Goal: Transaction & Acquisition: Book appointment/travel/reservation

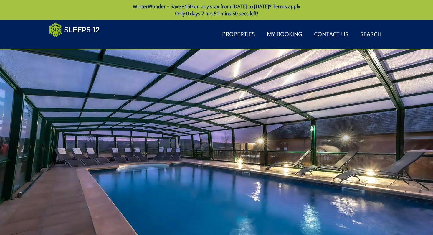
scroll to position [260, 0]
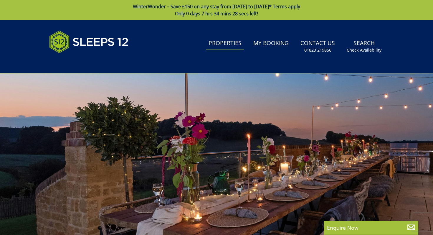
click at [233, 42] on link "Properties" at bounding box center [225, 43] width 38 height 13
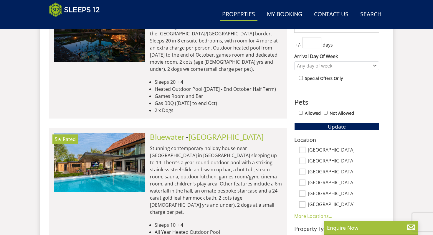
scroll to position [291, 0]
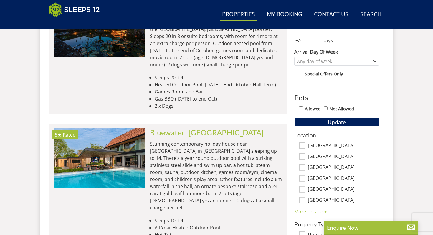
click at [316, 157] on label "[GEOGRAPHIC_DATA]" at bounding box center [343, 156] width 71 height 6
click at [305, 157] on input "[GEOGRAPHIC_DATA]" at bounding box center [302, 156] width 6 height 6
checkbox input "true"
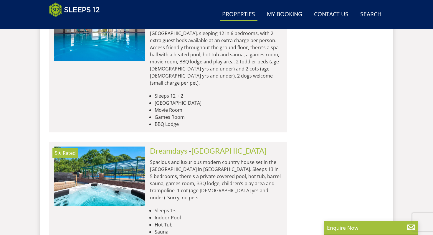
scroll to position [1024, 0]
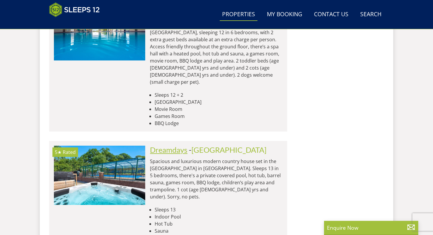
click at [170, 145] on link "Dreamdays" at bounding box center [168, 149] width 37 height 9
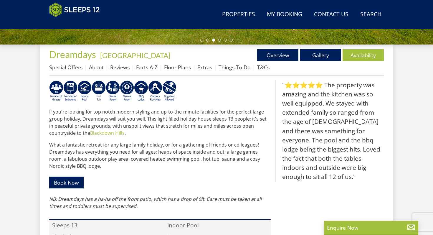
scroll to position [215, 0]
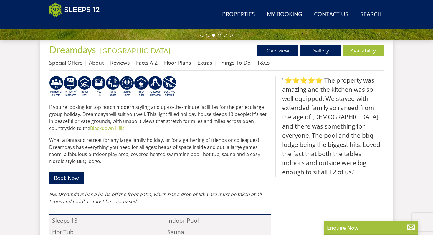
click at [71, 186] on p "Book Now" at bounding box center [159, 177] width 221 height 17
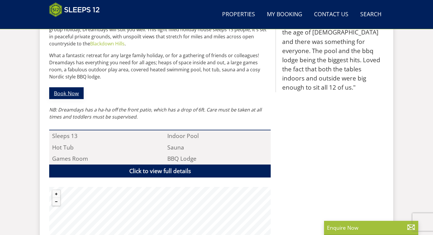
scroll to position [300, 0]
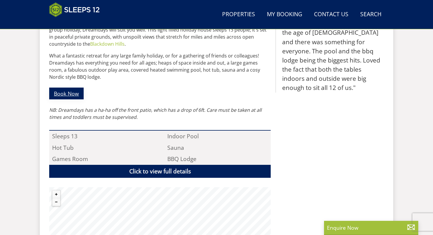
click at [67, 96] on link "Book Now" at bounding box center [66, 92] width 34 height 11
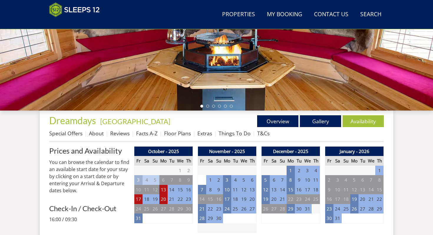
scroll to position [145, 0]
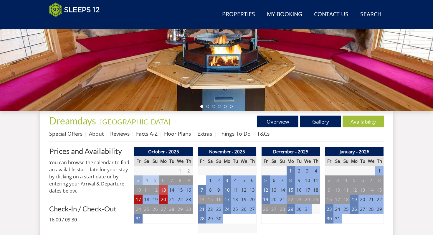
click at [164, 190] on td "13" at bounding box center [163, 190] width 8 height 10
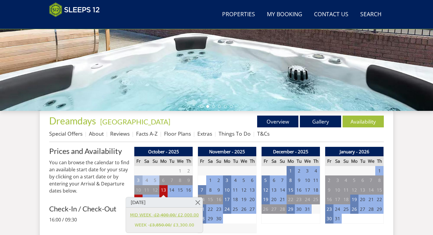
click at [177, 215] on link "MID WEEK - £2,400.00 / £2,000.00" at bounding box center [164, 215] width 69 height 6
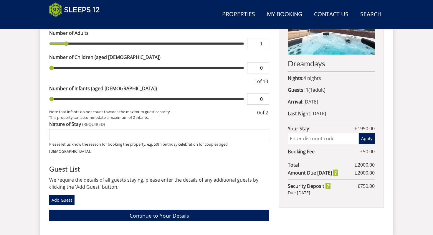
scroll to position [251, 0]
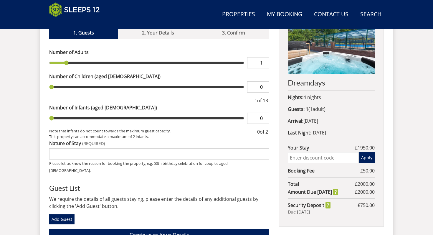
click at [313, 97] on p "Nights: 4 nights" at bounding box center [331, 97] width 87 height 7
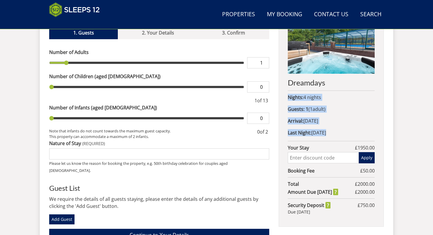
drag, startPoint x: 313, startPoint y: 97, endPoint x: 318, endPoint y: 126, distance: 29.9
click at [318, 126] on div "Dreamdays Nights: 4 nights Guests: 1 ( 1 adult s 0 child ren 0 infant s ) Arriv…" at bounding box center [330, 118] width 105 height 218
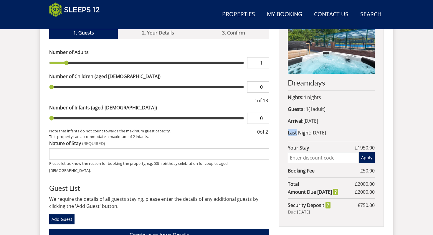
click at [318, 126] on div "Dreamdays Nights: 4 nights Guests: 1 ( 1 adult s 0 child ren 0 infant s ) Arriv…" at bounding box center [330, 118] width 105 height 218
click at [319, 125] on div "Dreamdays Nights: 4 nights Guests: 1 ( 1 adult s 0 child ren 0 infant s ) Arriv…" at bounding box center [330, 118] width 105 height 218
click at [325, 137] on div "Dreamdays Nights: 4 nights Guests: 1 ( 1 adult s 0 child ren 0 infant s ) Arriv…" at bounding box center [330, 118] width 105 height 218
click at [324, 135] on div "Dreamdays Nights: 4 nights Guests: 1 ( 1 adult s 0 child ren 0 infant s ) Arriv…" at bounding box center [330, 118] width 105 height 218
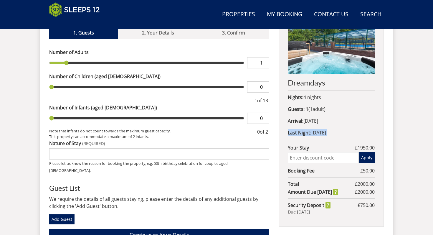
click at [324, 134] on p "Last Night: [DATE]" at bounding box center [331, 132] width 87 height 7
drag, startPoint x: 324, startPoint y: 134, endPoint x: 320, endPoint y: 122, distance: 13.1
click at [320, 122] on div "Dreamdays Nights: 4 nights Guests: 1 ( 1 adult s 0 child ren 0 infant s ) Arriv…" at bounding box center [330, 118] width 105 height 218
click at [320, 122] on p "Arrival: [DATE]" at bounding box center [331, 120] width 87 height 7
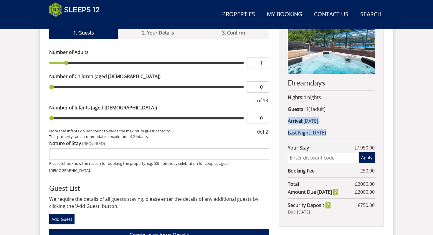
click at [320, 122] on p "Arrival: [DATE]" at bounding box center [331, 120] width 87 height 7
drag, startPoint x: 320, startPoint y: 122, endPoint x: 323, endPoint y: 133, distance: 11.3
click at [323, 133] on div "Dreamdays Nights: 4 nights Guests: 1 ( 1 adult s 0 child ren 0 infant s ) Arriv…" at bounding box center [330, 118] width 105 height 218
click at [323, 133] on p "Last Night: [DATE]" at bounding box center [331, 132] width 87 height 7
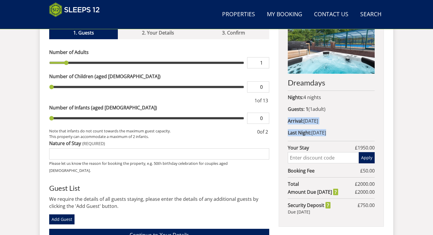
drag, startPoint x: 323, startPoint y: 133, endPoint x: 323, endPoint y: 120, distance: 12.4
click at [323, 120] on div "Dreamdays Nights: 4 nights Guests: 1 ( 1 adult s 0 child ren 0 infant s ) Arriv…" at bounding box center [330, 118] width 105 height 218
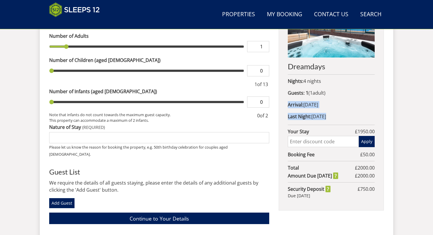
scroll to position [252, 0]
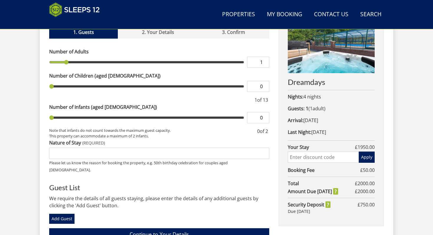
click at [264, 62] on input "1" at bounding box center [258, 62] width 22 height 11
type input "2"
click at [265, 59] on input "2" at bounding box center [258, 62] width 22 height 11
type input "2"
type input "3"
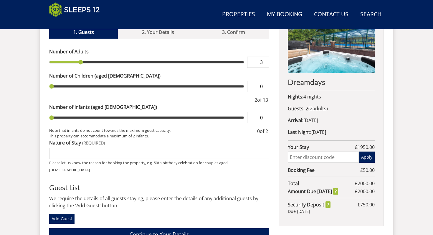
click at [265, 59] on input "3" at bounding box center [258, 62] width 22 height 11
type input "3"
type input "4"
click at [265, 59] on input "4" at bounding box center [258, 62] width 22 height 11
type input "4"
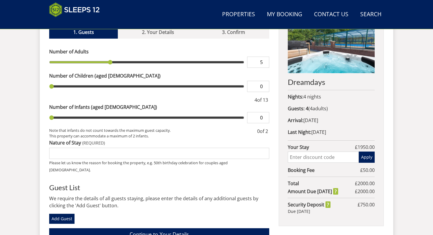
type input "5"
click at [265, 59] on input "5" at bounding box center [258, 62] width 22 height 11
type input "5"
type input "6"
click at [265, 59] on input "6" at bounding box center [258, 62] width 22 height 11
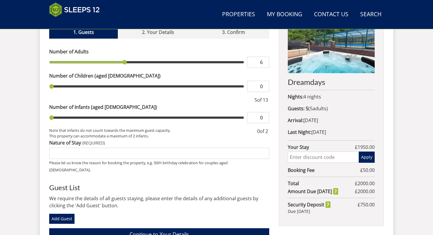
type input "6"
type input "1"
click at [265, 84] on input "1" at bounding box center [258, 86] width 22 height 11
type input "1"
type input "2"
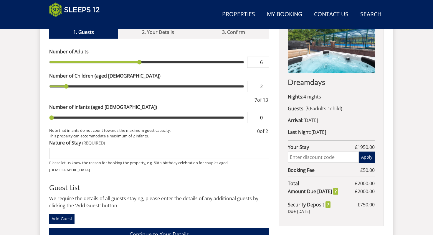
click at [265, 84] on input "2" at bounding box center [258, 86] width 22 height 11
type input "2"
type input "3"
click at [265, 84] on input "3" at bounding box center [258, 86] width 22 height 11
type input "3"
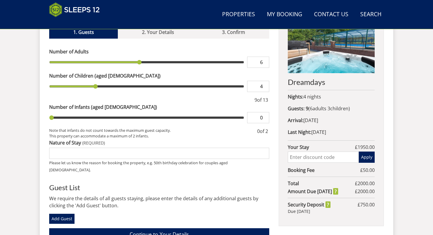
type input "4"
click at [265, 84] on input "4" at bounding box center [258, 86] width 22 height 11
type input "4"
type input "5"
click at [265, 84] on input "5" at bounding box center [258, 86] width 22 height 11
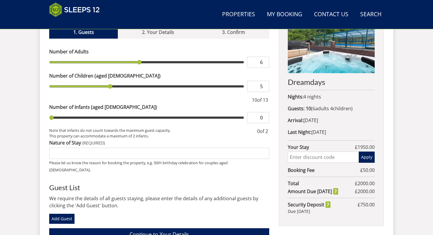
type input "5"
type input "6"
click at [265, 83] on input "6" at bounding box center [258, 86] width 22 height 11
type input "6"
type input "1"
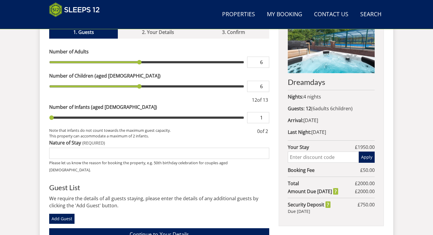
click at [265, 115] on input "1" at bounding box center [258, 117] width 22 height 11
type input "1"
type input "2"
click at [266, 115] on input "2" at bounding box center [258, 117] width 22 height 11
type input "2"
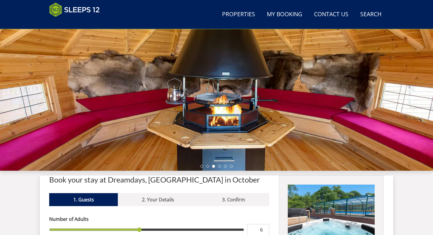
scroll to position [84, 0]
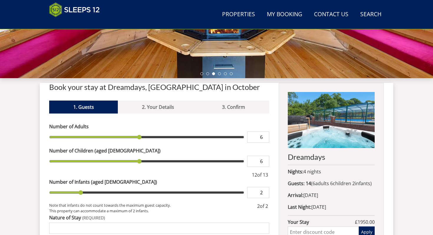
scroll to position [177, 0]
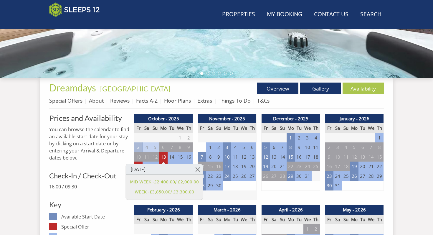
scroll to position [145, 0]
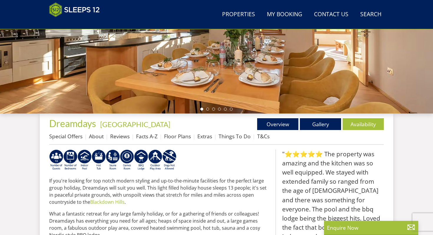
scroll to position [140, 0]
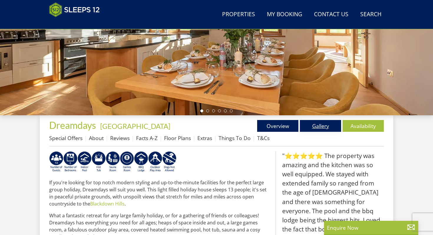
click at [318, 122] on link "Gallery" at bounding box center [320, 126] width 41 height 12
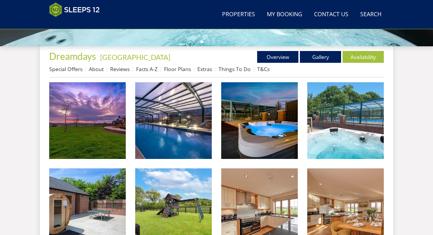
scroll to position [212, 0]
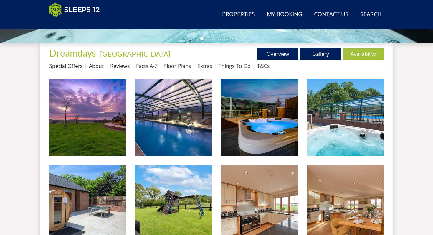
click at [168, 66] on link "Floor Plans" at bounding box center [177, 65] width 27 height 7
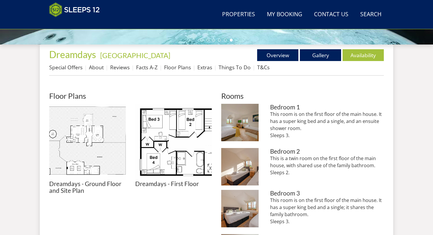
scroll to position [211, 0]
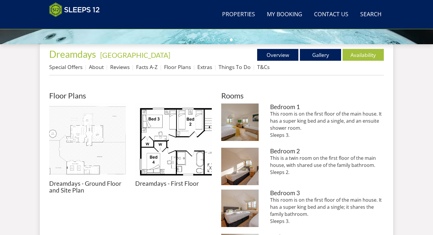
click at [73, 158] on img at bounding box center [87, 141] width 77 height 77
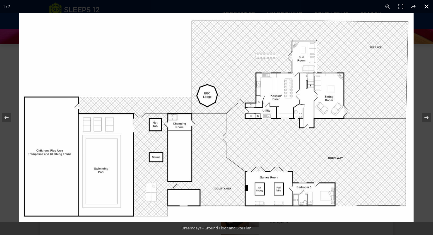
click at [427, 7] on button at bounding box center [426, 6] width 13 height 13
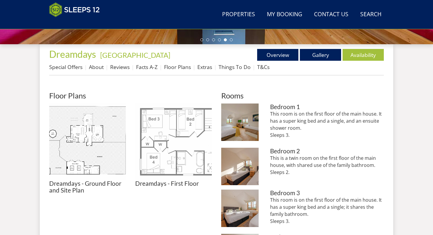
click at [168, 147] on img at bounding box center [173, 141] width 77 height 77
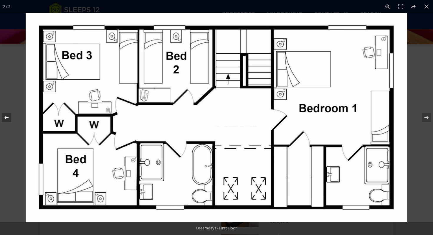
click at [4, 118] on button at bounding box center [10, 117] width 21 height 29
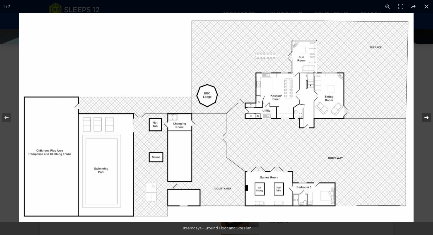
click at [426, 120] on button at bounding box center [422, 117] width 21 height 29
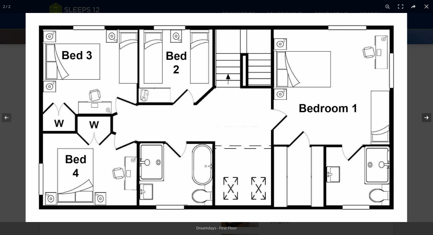
click at [426, 122] on button at bounding box center [422, 117] width 21 height 29
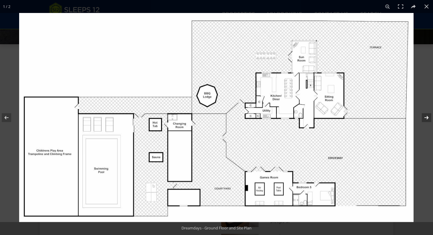
click at [426, 122] on button at bounding box center [422, 117] width 21 height 29
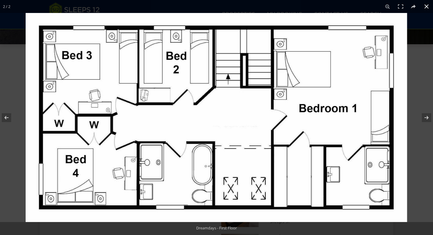
click at [427, 5] on button at bounding box center [426, 6] width 13 height 13
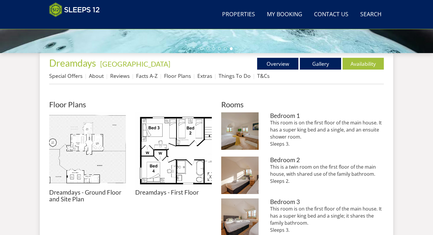
scroll to position [201, 0]
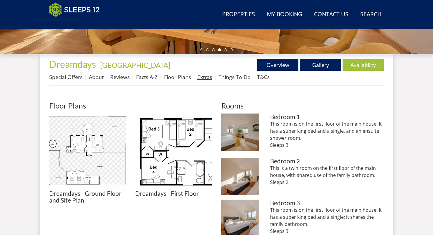
click at [204, 79] on link "Extras" at bounding box center [204, 76] width 15 height 7
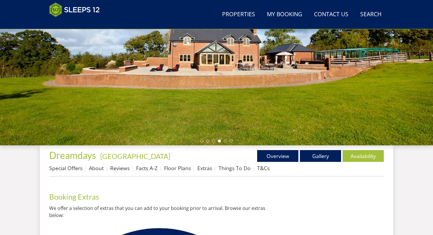
scroll to position [110, 0]
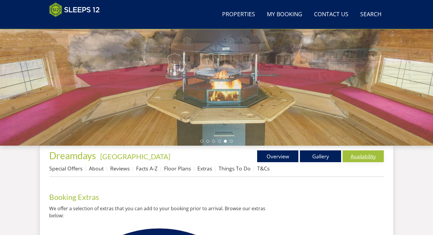
click at [361, 157] on link "Availability" at bounding box center [362, 156] width 41 height 12
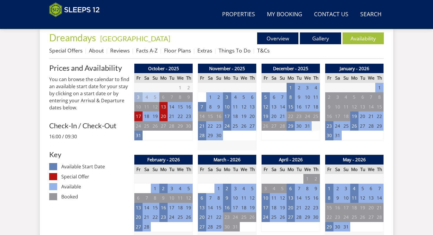
scroll to position [225, 0]
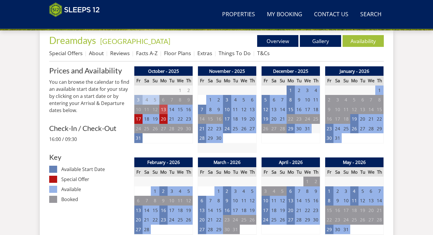
click at [163, 110] on td "13" at bounding box center [163, 109] width 8 height 10
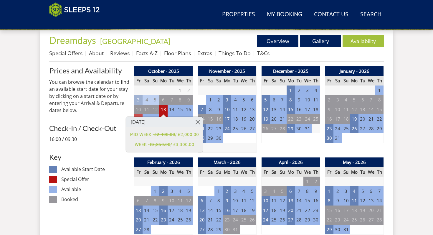
click at [137, 114] on td "17" at bounding box center [138, 119] width 8 height 10
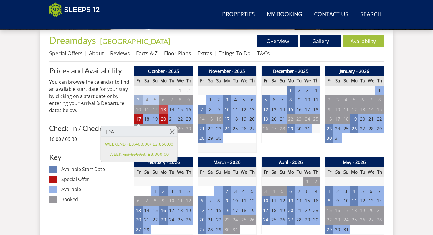
click at [162, 110] on td "13" at bounding box center [163, 109] width 8 height 10
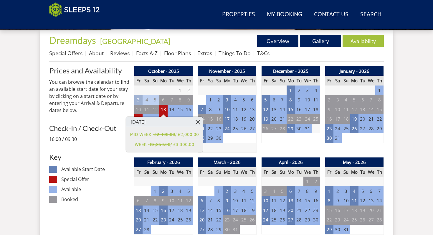
click at [194, 124] on link at bounding box center [198, 122] width 10 height 10
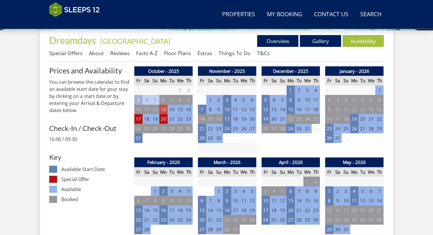
click at [164, 108] on td "13" at bounding box center [163, 109] width 8 height 10
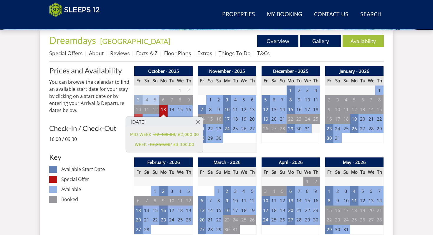
click at [137, 115] on td "17" at bounding box center [138, 119] width 8 height 10
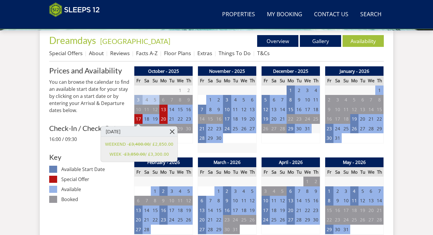
click at [170, 132] on link at bounding box center [172, 131] width 10 height 10
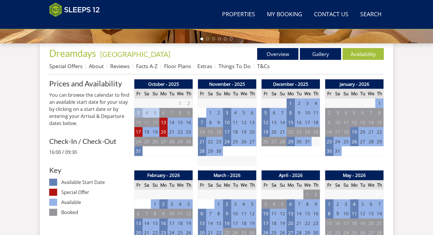
scroll to position [229, 0]
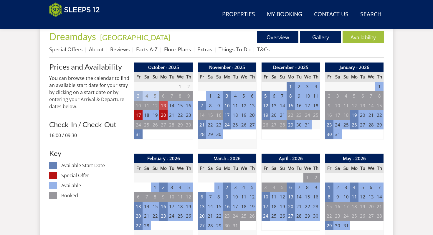
click at [165, 103] on td "13" at bounding box center [163, 106] width 8 height 10
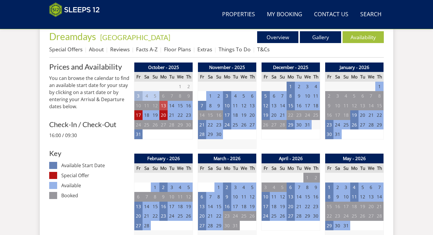
click at [166, 105] on td "13" at bounding box center [163, 106] width 8 height 10
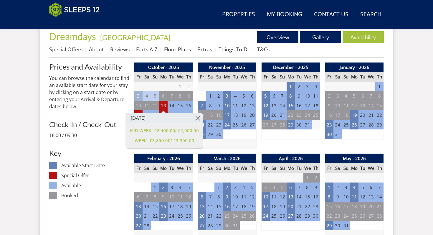
click at [116, 106] on p "You can browse the calendar to find an available start date for your stay by cl…" at bounding box center [89, 91] width 80 height 35
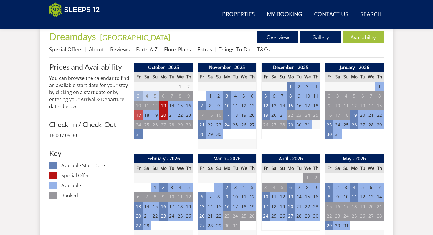
click at [140, 113] on td "17" at bounding box center [138, 115] width 8 height 10
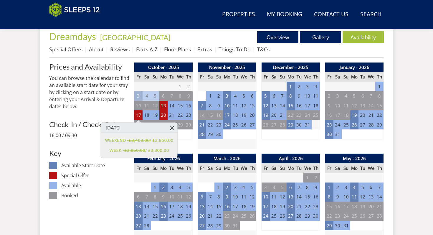
click at [171, 128] on link at bounding box center [172, 127] width 10 height 10
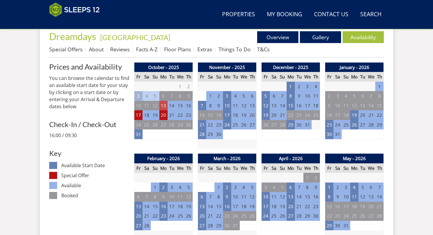
click at [165, 105] on td "13" at bounding box center [163, 106] width 8 height 10
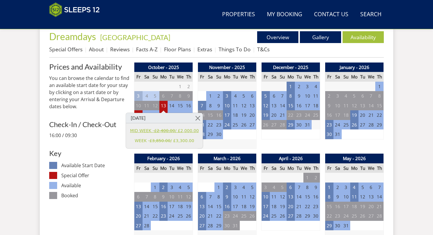
click at [145, 129] on link "MID WEEK - £2,400.00 / £2,000.00" at bounding box center [164, 130] width 69 height 6
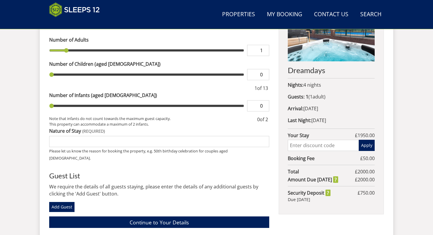
scroll to position [260, 0]
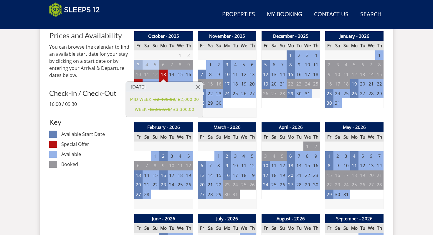
scroll to position [229, 0]
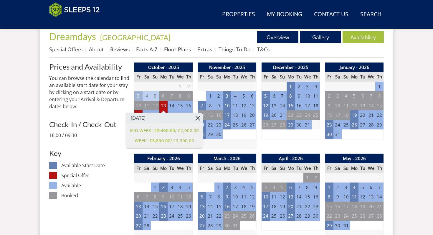
click at [196, 118] on link at bounding box center [198, 118] width 10 height 10
click at [195, 117] on link at bounding box center [198, 118] width 10 height 10
click at [195, 120] on link at bounding box center [198, 118] width 10 height 10
click at [195, 117] on link at bounding box center [198, 118] width 10 height 10
click at [98, 108] on p "You can browse the calendar to find an available start date for your stay by cl…" at bounding box center [89, 91] width 80 height 35
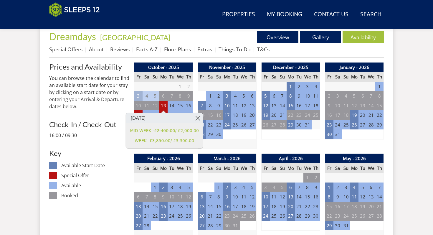
click at [92, 188] on dd "Available" at bounding box center [95, 185] width 68 height 7
click at [196, 118] on link at bounding box center [198, 118] width 10 height 10
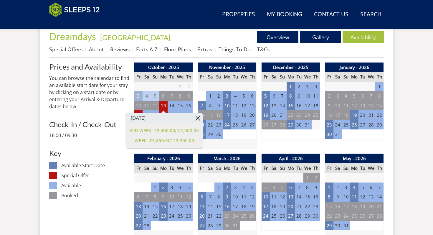
click at [196, 118] on link at bounding box center [198, 118] width 10 height 10
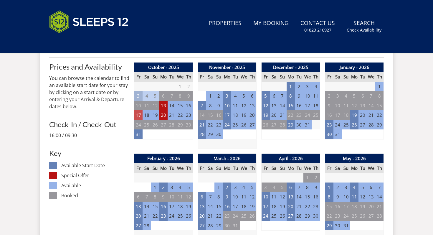
click at [139, 115] on td "17" at bounding box center [138, 115] width 8 height 10
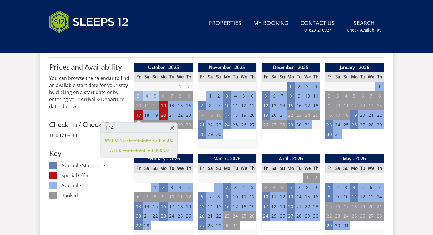
click at [153, 141] on link "WEEKEND - £3,400.00 / £2,850.00" at bounding box center [139, 140] width 68 height 6
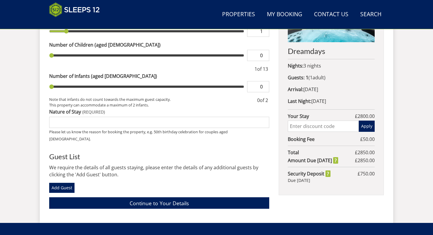
scroll to position [284, 0]
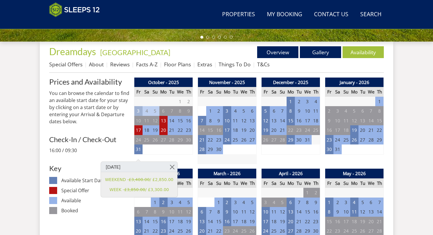
scroll to position [220, 0]
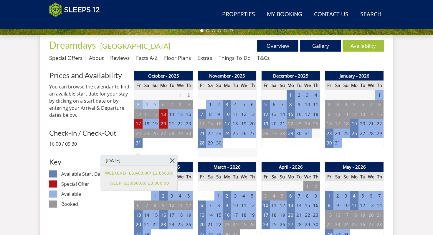
click at [170, 160] on link at bounding box center [172, 160] width 10 height 10
click at [188, 149] on div "October - 2025 Fr Sa Su Mo Tu We Th 26 27 28 29 30 1 2 3 4 5 6 7 8 9 10 11" at bounding box center [163, 114] width 59 height 87
click at [168, 160] on link at bounding box center [172, 160] width 10 height 10
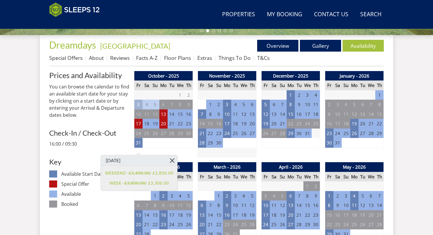
click at [171, 160] on link at bounding box center [172, 160] width 10 height 10
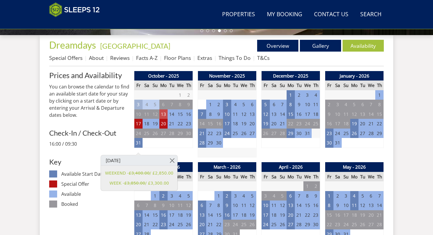
click at [163, 112] on td "13" at bounding box center [163, 114] width 8 height 10
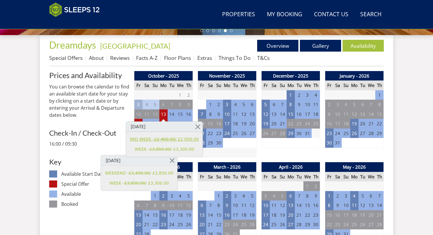
click at [140, 141] on link "MID WEEK - £2,400.00 / £2,000.00" at bounding box center [164, 139] width 69 height 6
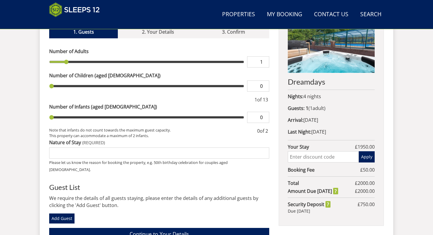
scroll to position [254, 0]
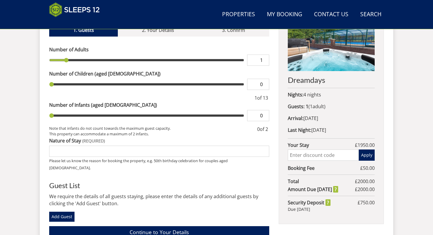
click at [323, 153] on input "text" at bounding box center [323, 154] width 71 height 11
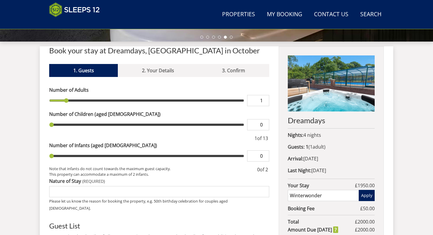
scroll to position [216, 0]
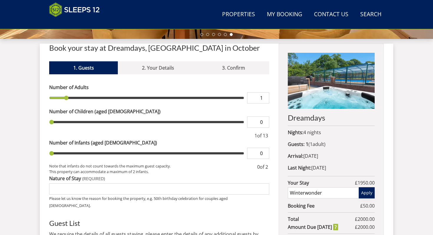
click at [369, 192] on button "Apply" at bounding box center [367, 192] width 16 height 11
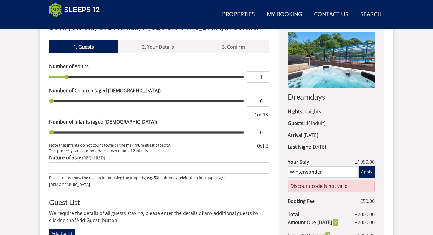
scroll to position [239, 0]
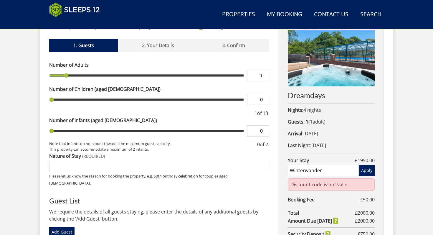
click at [307, 169] on input "Winterwonder" at bounding box center [323, 170] width 71 height 11
type input "WinterWonder"
click at [362, 169] on button "Apply" at bounding box center [367, 170] width 16 height 11
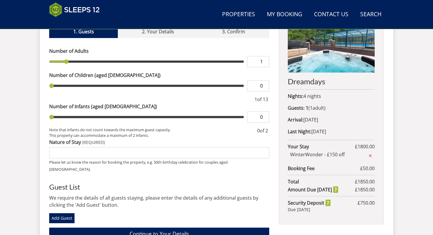
scroll to position [304, 0]
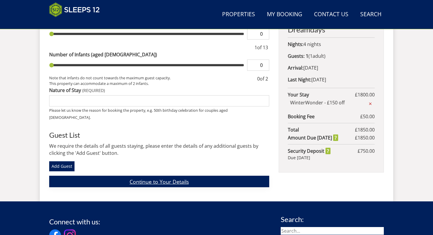
click at [232, 175] on link "Continue to Your Details" at bounding box center [159, 180] width 220 height 11
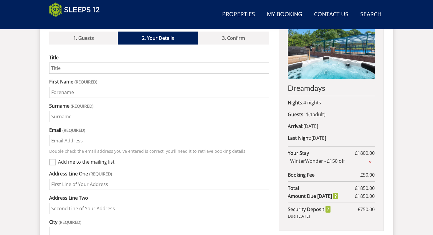
scroll to position [249, 0]
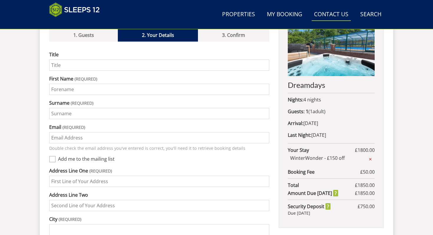
click at [331, 17] on link "Contact Us 01823 665500" at bounding box center [330, 14] width 39 height 13
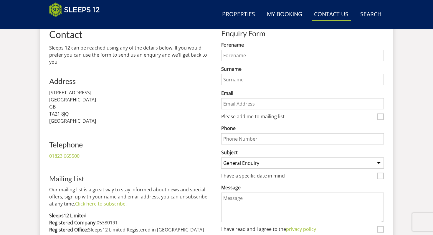
scroll to position [233, 0]
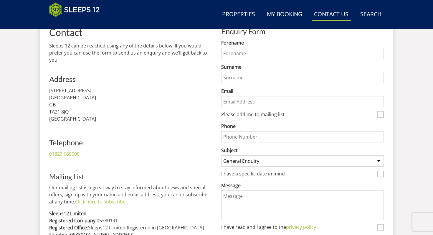
click at [72, 152] on link "01823 665500" at bounding box center [64, 153] width 30 height 6
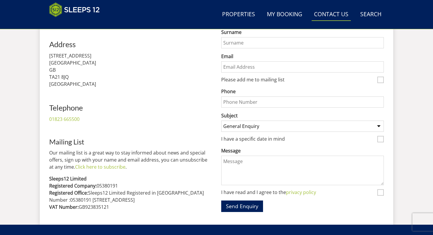
scroll to position [326, 0]
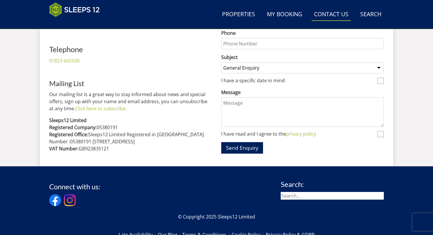
scroll to position [220, 0]
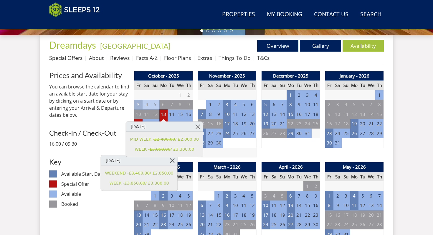
click at [170, 162] on link at bounding box center [172, 160] width 10 height 10
click at [194, 127] on link at bounding box center [198, 126] width 10 height 10
click at [164, 113] on td "13" at bounding box center [163, 114] width 8 height 10
click at [150, 138] on link "MID WEEK - £2,400.00 / £2,000.00" at bounding box center [164, 139] width 69 height 6
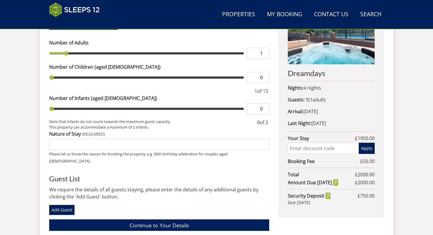
scroll to position [260, 0]
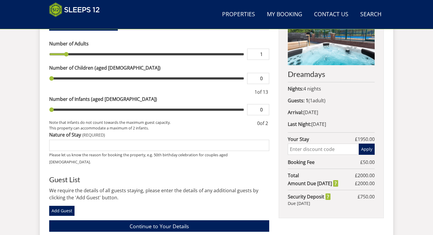
click at [317, 150] on input "text" at bounding box center [323, 148] width 71 height 11
type input "WinterWonder"
click at [366, 149] on button "Apply" at bounding box center [367, 148] width 16 height 11
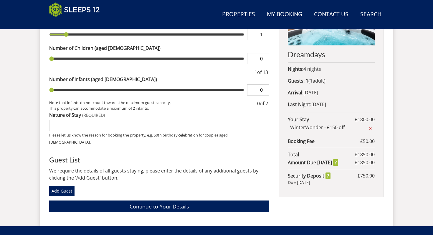
scroll to position [282, 0]
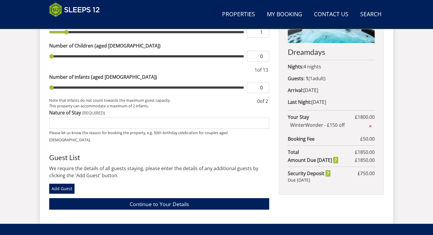
click at [311, 128] on span "WinterWonder - £150 off" at bounding box center [328, 126] width 76 height 10
click at [336, 122] on span "WinterWonder - £150 off" at bounding box center [328, 126] width 76 height 10
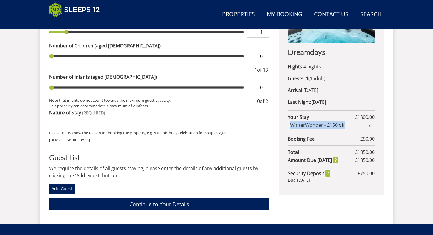
click at [336, 122] on span "WinterWonder - £150 off" at bounding box center [328, 126] width 76 height 10
click at [176, 153] on h3 "Guest List" at bounding box center [159, 157] width 220 height 8
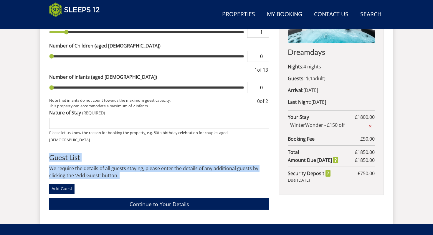
drag, startPoint x: 176, startPoint y: 152, endPoint x: 174, endPoint y: 162, distance: 9.3
click at [174, 162] on div "Please Note: You have added 0 guest s above the base occupancy which incurs a f…" at bounding box center [159, 113] width 220 height 191
click at [174, 165] on p "We require the details of all guests staying, please enter the details of any a…" at bounding box center [159, 172] width 220 height 14
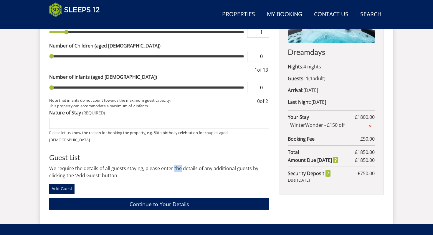
click at [174, 165] on p "We require the details of all guests staying, please enter the details of any a…" at bounding box center [159, 172] width 220 height 14
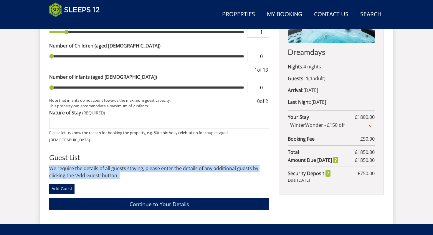
click at [174, 165] on p "We require the details of all guests staying, please enter the details of any a…" at bounding box center [159, 172] width 220 height 14
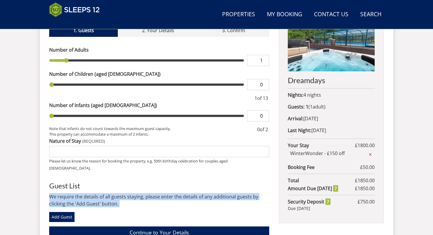
scroll to position [253, 0]
click at [142, 194] on p "We require the details of all guests staying, please enter the details of any a…" at bounding box center [159, 200] width 220 height 14
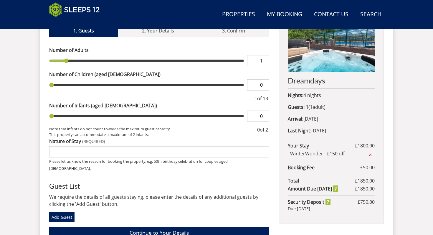
click at [142, 194] on p "We require the details of all guests staying, please enter the details of any a…" at bounding box center [159, 200] width 220 height 14
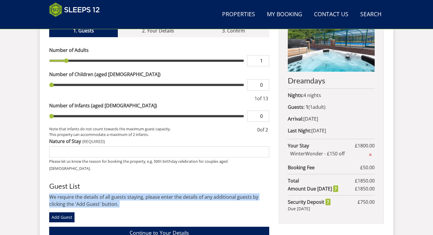
click at [142, 194] on p "We require the details of all guests staying, please enter the details of any a…" at bounding box center [159, 200] width 220 height 14
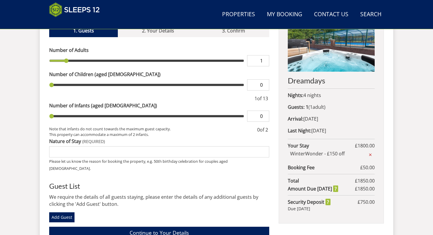
click at [142, 194] on p "We require the details of all guests staying, please enter the details of any a…" at bounding box center [159, 200] width 220 height 14
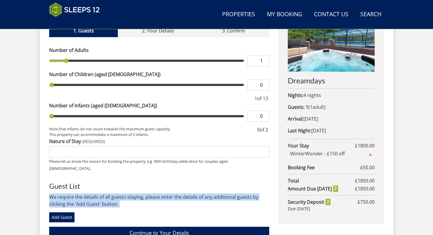
click at [142, 194] on p "We require the details of all guests staying, please enter the details of any a…" at bounding box center [159, 200] width 220 height 14
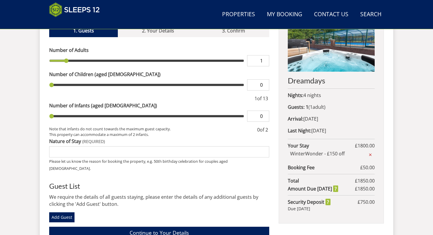
click at [142, 194] on p "We require the details of all guests staying, please enter the details of any a…" at bounding box center [159, 200] width 220 height 14
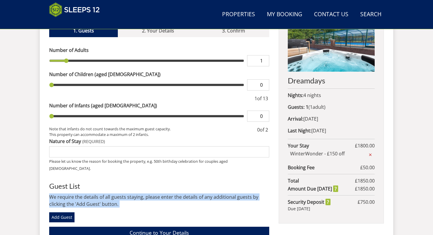
click at [142, 194] on p "We require the details of all guests staying, please enter the details of any a…" at bounding box center [159, 200] width 220 height 14
drag, startPoint x: 142, startPoint y: 194, endPoint x: 142, endPoint y: 189, distance: 5.6
click at [142, 194] on p "We require the details of all guests staying, please enter the details of any a…" at bounding box center [159, 200] width 220 height 14
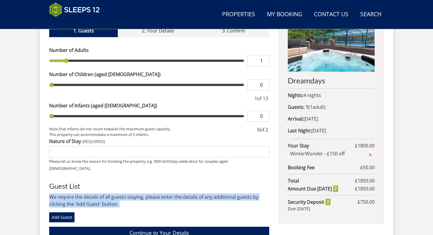
click at [142, 193] on p "We require the details of all guests staying, please enter the details of any a…" at bounding box center [159, 200] width 220 height 14
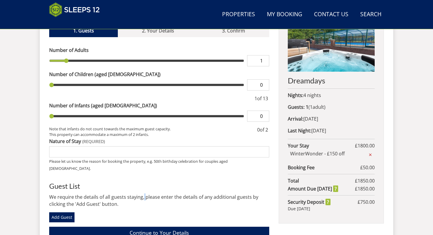
click at [142, 193] on p "We require the details of all guests staying, please enter the details of any a…" at bounding box center [159, 200] width 220 height 14
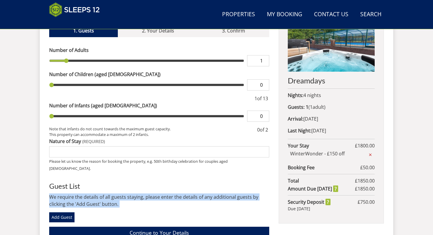
drag, startPoint x: 142, startPoint y: 189, endPoint x: 142, endPoint y: 174, distance: 14.7
click at [142, 177] on div "Please Note: You have added 0 guest s above the base occupancy which incurs a f…" at bounding box center [159, 142] width 220 height 191
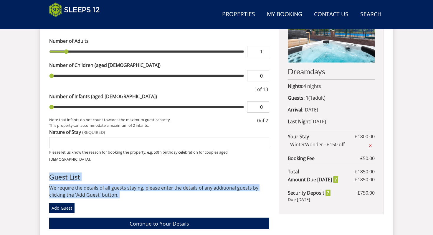
scroll to position [263, 0]
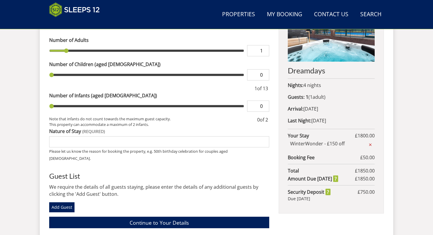
click at [154, 202] on div "Add Guest" at bounding box center [159, 207] width 220 height 10
click at [123, 140] on input "Nature of Stay" at bounding box center [159, 141] width 220 height 11
type input "leasure"
click at [140, 164] on div "Please Note: You have added 0 guest s above the base occupancy which incurs a f…" at bounding box center [159, 132] width 220 height 191
click at [171, 216] on link "Continue to Your Details" at bounding box center [159, 221] width 220 height 11
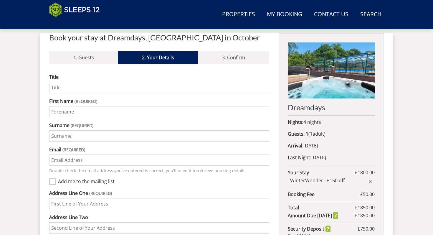
scroll to position [226, 0]
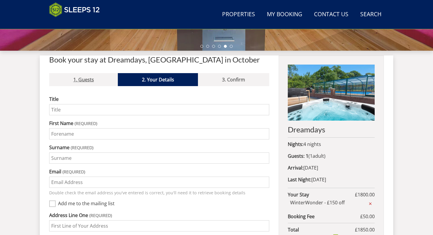
click at [117, 79] on link "1. Guests" at bounding box center [83, 79] width 69 height 13
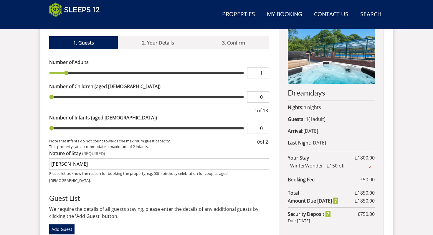
scroll to position [240, 0]
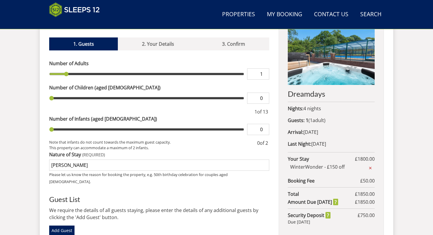
click at [264, 77] on input "1" at bounding box center [258, 73] width 22 height 11
type input "2"
click at [265, 73] on input "2" at bounding box center [258, 73] width 22 height 11
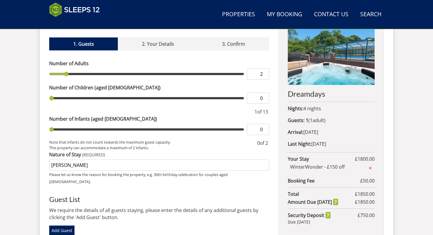
type input "2"
type input "3"
click at [265, 73] on input "3" at bounding box center [258, 73] width 22 height 11
type input "3"
type input "4"
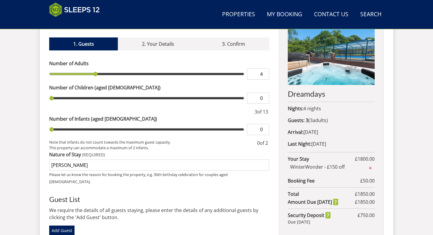
click at [265, 73] on input "4" at bounding box center [258, 73] width 22 height 11
type input "4"
type input "5"
click at [265, 73] on input "5" at bounding box center [258, 73] width 22 height 11
type input "5"
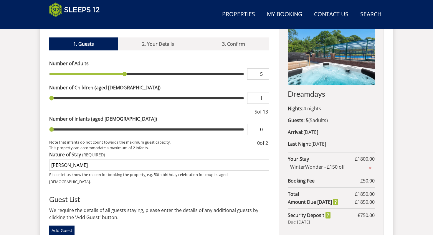
type input "1"
click at [264, 96] on input "1" at bounding box center [258, 97] width 22 height 11
type input "1"
type input "2"
click at [264, 96] on input "2" at bounding box center [258, 97] width 22 height 11
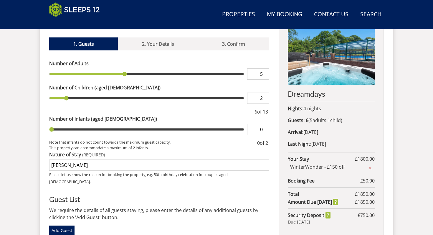
type input "2"
type input "3"
click at [264, 96] on input "3" at bounding box center [258, 97] width 22 height 11
type input "3"
type input "4"
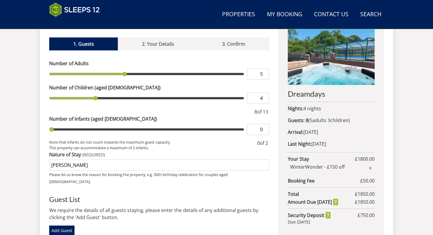
click at [264, 96] on input "4" at bounding box center [258, 97] width 22 height 11
type input "4"
type input "5"
click at [264, 96] on input "5" at bounding box center [258, 97] width 22 height 11
type input "5"
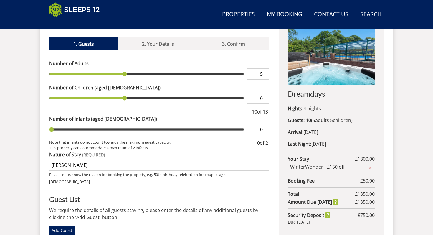
type input "6"
click at [264, 96] on input "6" at bounding box center [258, 97] width 22 height 11
type input "6"
type input "1"
click at [265, 127] on input "1" at bounding box center [258, 129] width 22 height 11
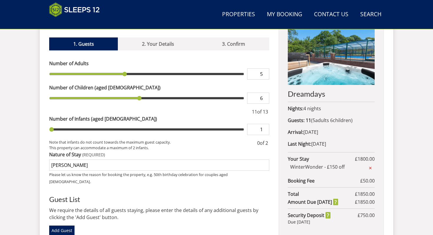
type input "1"
type input "2"
click at [265, 127] on input "2" at bounding box center [258, 129] width 22 height 11
type input "2"
type input "5"
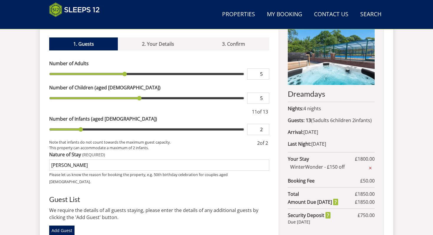
click at [265, 99] on input "5" at bounding box center [258, 97] width 22 height 11
type input "5"
type input "4"
click at [265, 99] on input "4" at bounding box center [258, 97] width 22 height 11
type input "4"
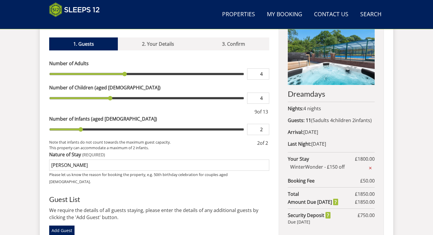
type input "4"
click at [265, 76] on input "4" at bounding box center [258, 73] width 22 height 11
type input "4"
type input "5"
click at [265, 72] on input "5" at bounding box center [258, 73] width 22 height 11
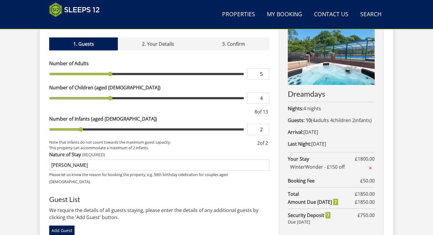
type input "5"
type input "6"
click at [265, 72] on input "6" at bounding box center [258, 73] width 22 height 11
type input "6"
click at [259, 84] on label "Number of Children (aged [DEMOGRAPHIC_DATA])" at bounding box center [159, 87] width 220 height 7
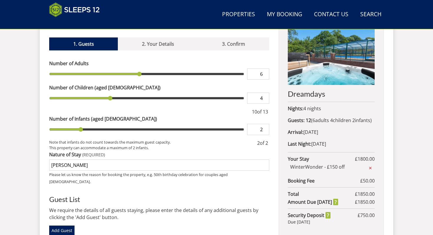
click at [259, 92] on input "4" at bounding box center [258, 97] width 22 height 11
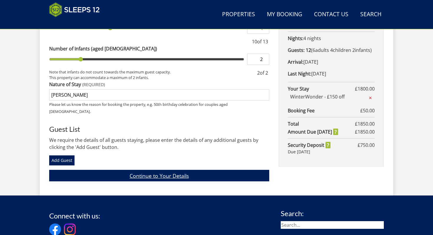
click at [177, 170] on link "Continue to Your Details" at bounding box center [159, 175] width 220 height 11
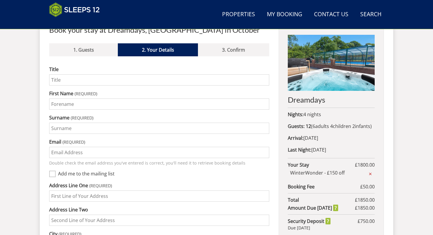
scroll to position [233, 0]
